Goal: Entertainment & Leisure: Consume media (video, audio)

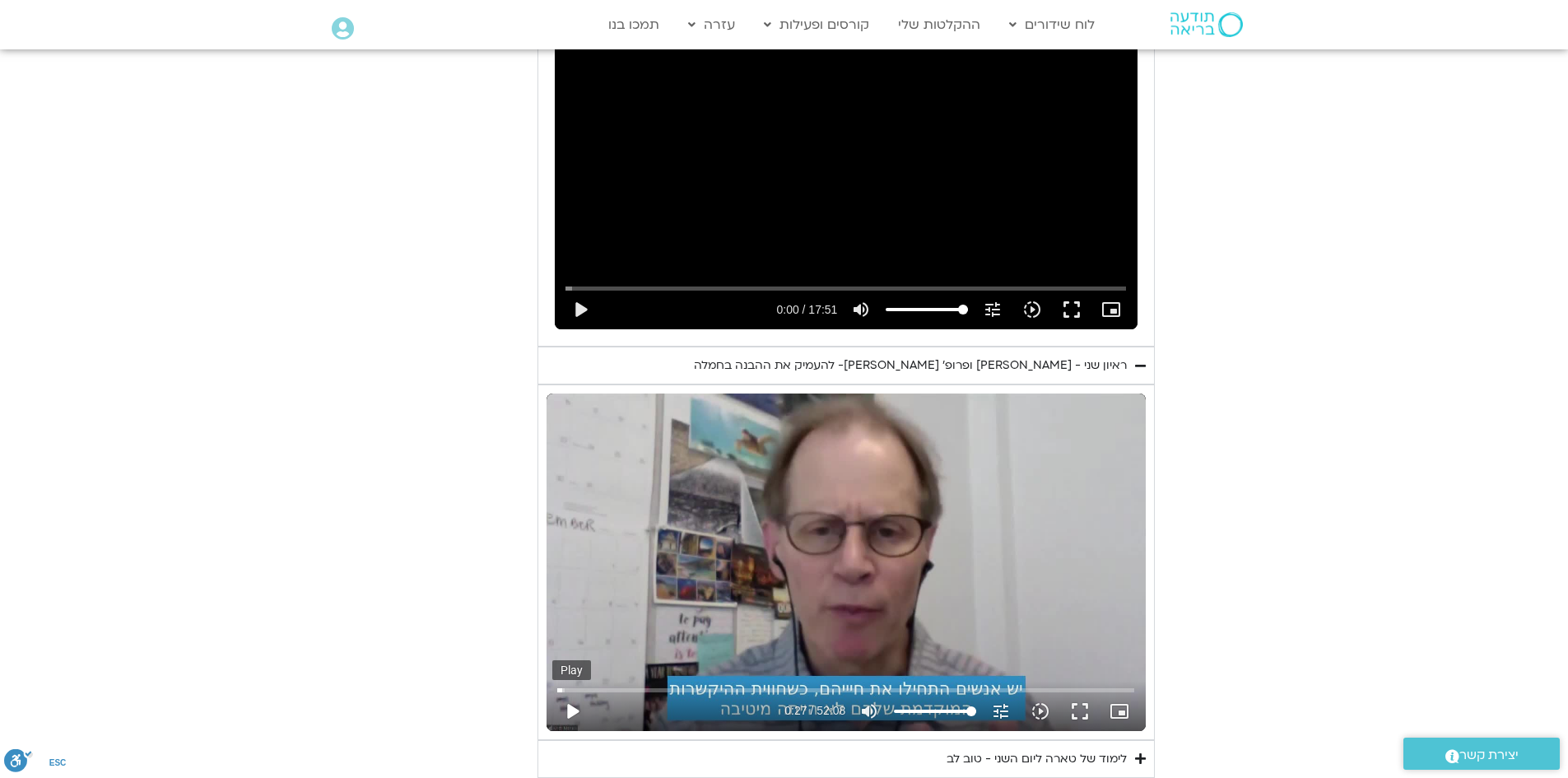
click at [573, 695] on button "play_arrow" at bounding box center [571, 710] width 40 height 40
type input "28.142272"
click at [1124, 701] on icon "picture_in_picture_alt" at bounding box center [1118, 710] width 19 height 19
click at [1084, 691] on button "fullscreen" at bounding box center [1079, 710] width 40 height 40
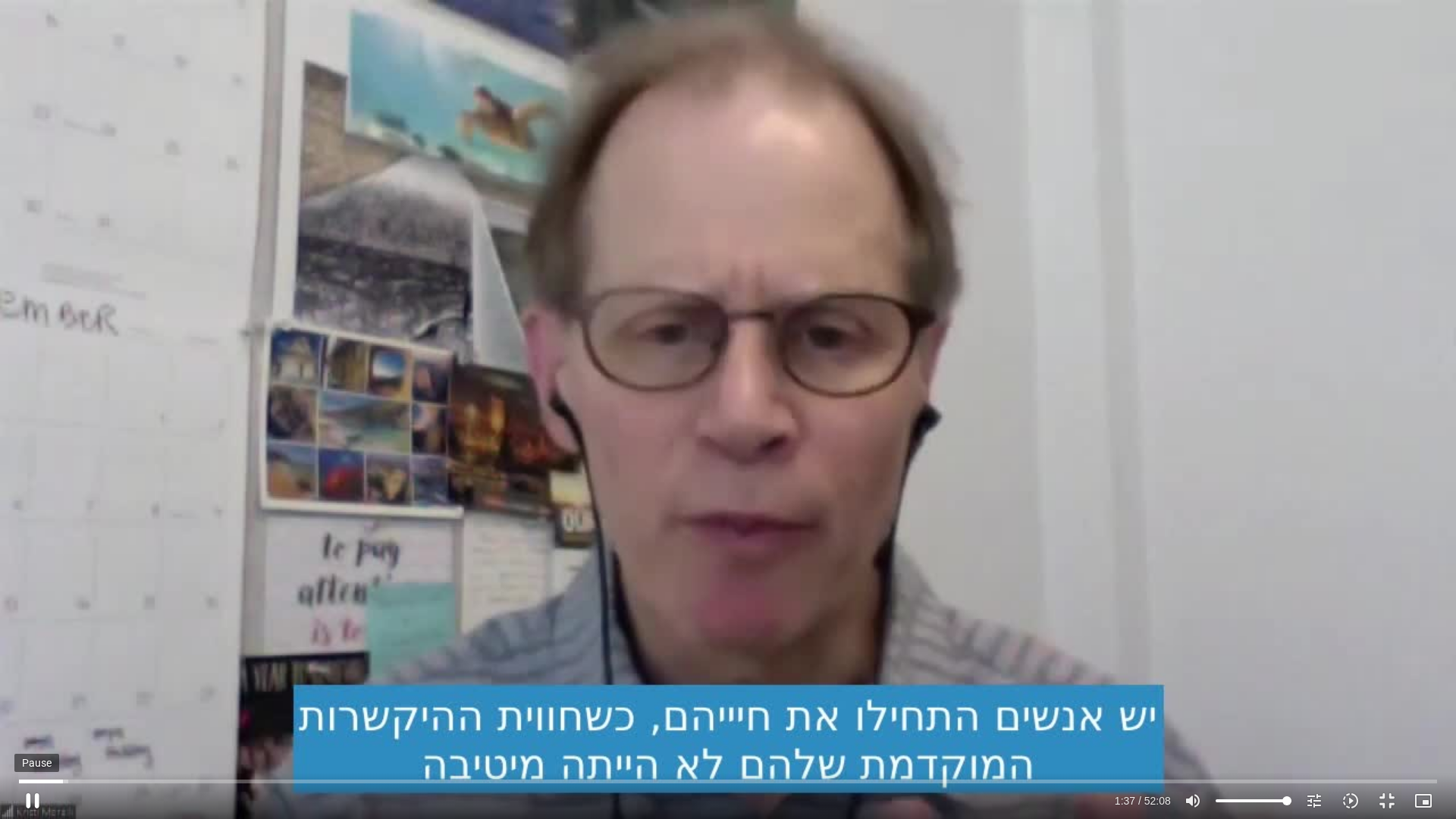
click at [31, 716] on button "pause" at bounding box center [32, 800] width 37 height 37
click at [36, 716] on button "play_arrow" at bounding box center [32, 800] width 37 height 37
click at [42, 716] on button "pause" at bounding box center [32, 800] width 37 height 37
click at [38, 716] on button "play_arrow" at bounding box center [32, 800] width 37 height 37
click at [1387, 716] on button "fullscreen_exit" at bounding box center [1387, 800] width 37 height 37
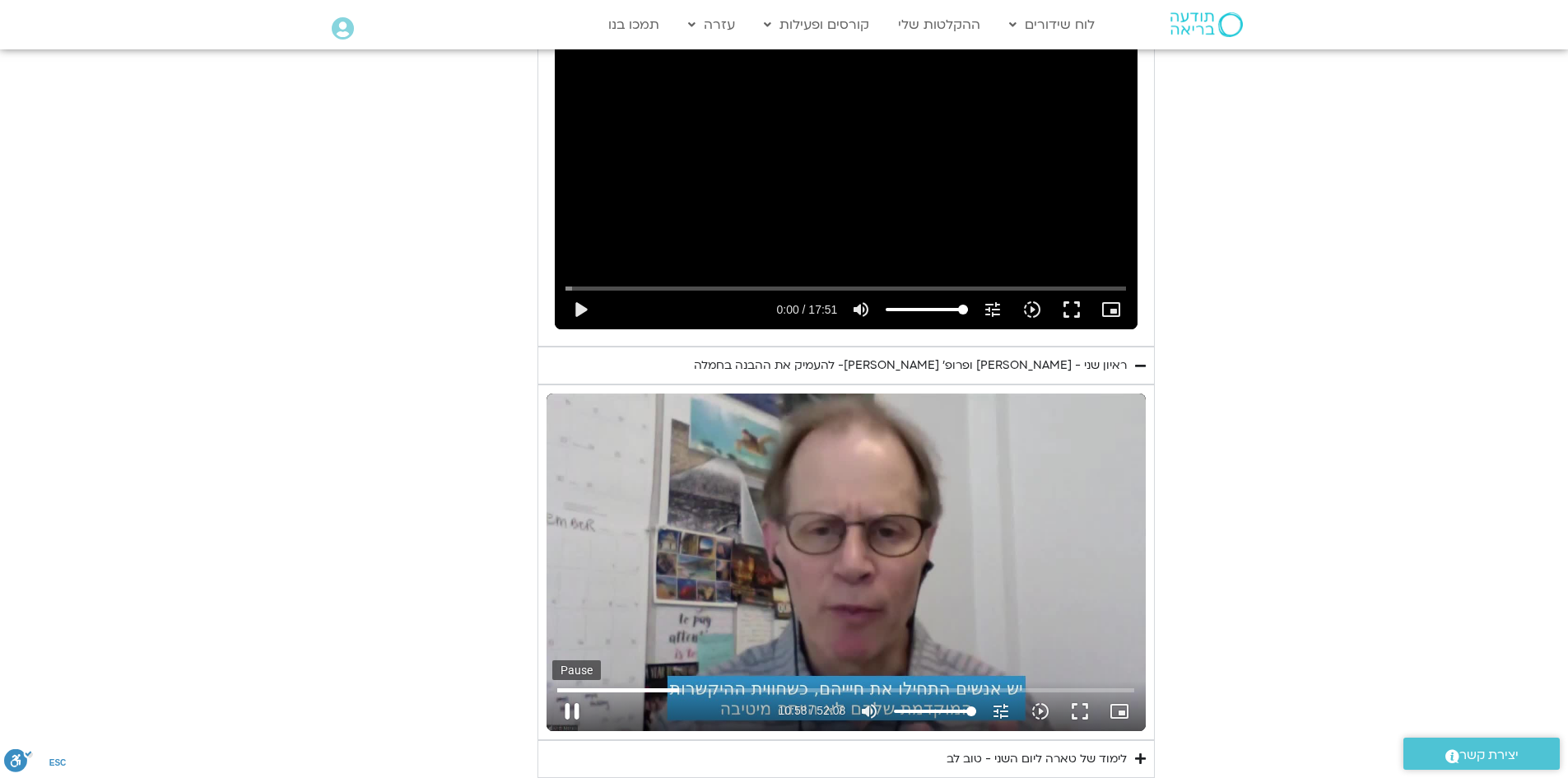
click at [574, 691] on button "pause" at bounding box center [571, 710] width 40 height 40
type input "658.759536"
